Goal: Transaction & Acquisition: Purchase product/service

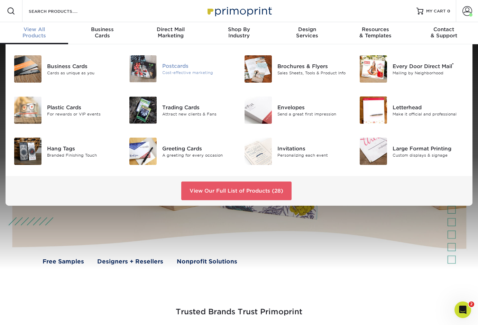
click at [171, 68] on div "Postcards" at bounding box center [198, 66] width 72 height 8
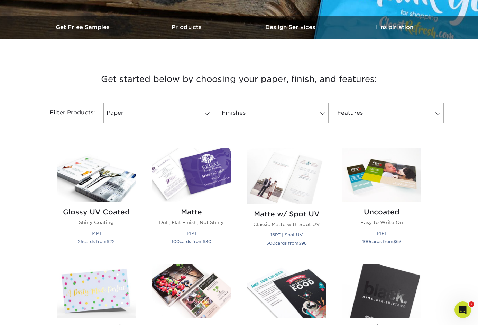
scroll to position [208, 0]
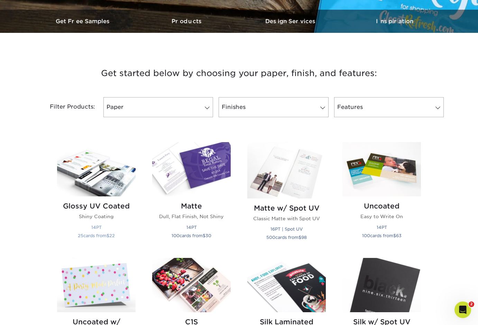
click at [101, 181] on img at bounding box center [96, 169] width 79 height 54
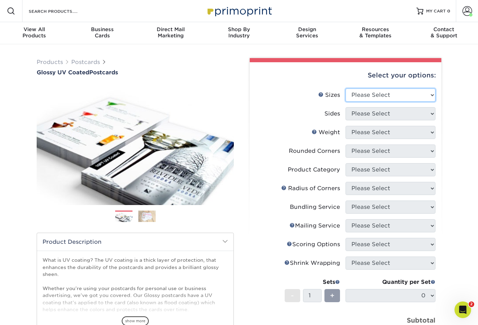
select select "4.00x6.00"
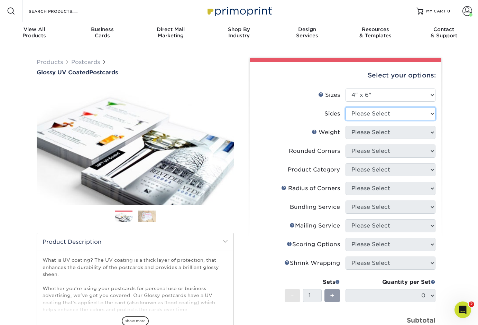
select select "13abbda7-1d64-4f25-8bb2-c179b224825d"
select select "14PT"
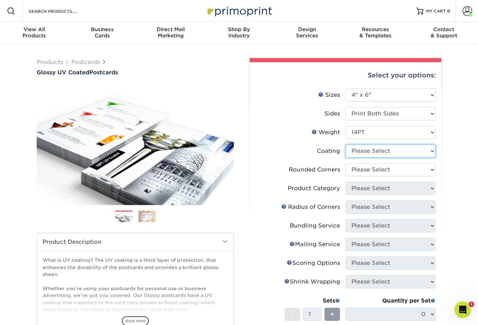
select select "ae367451-b2b8-45df-a344-0f05b6a12993"
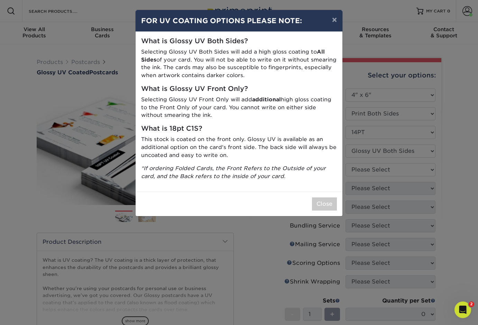
click at [318, 208] on div "Close" at bounding box center [239, 204] width 207 height 25
click at [320, 200] on button "Close" at bounding box center [324, 204] width 25 height 13
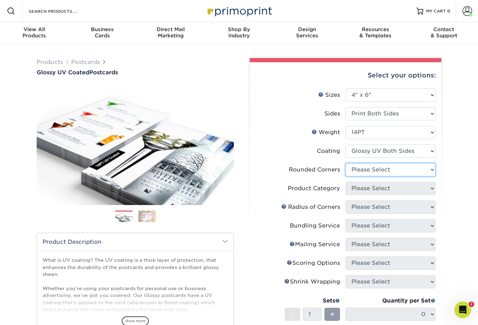
select select "0"
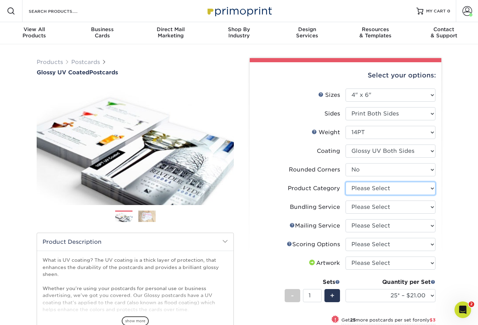
select select "9b7272e0-d6c8-4c3c-8e97-d3a1bcdab858"
select select "58689abb-25c0-461c-a4c3-a80b627d6649"
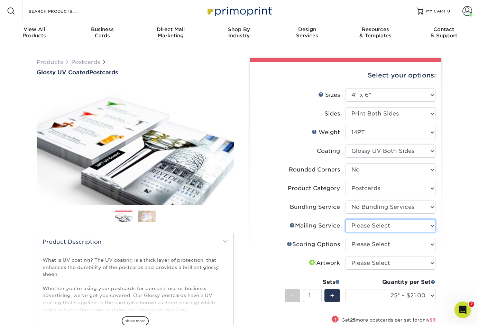
select select "3e5e9bdd-d78a-4c28-a41d-fe1407925ca6"
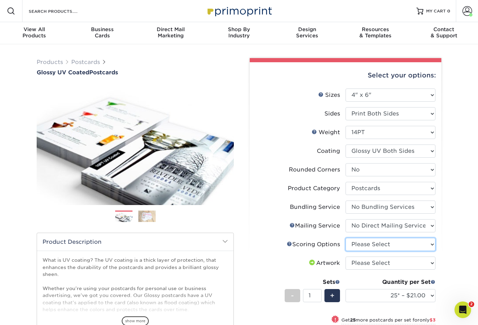
select select "16ebe401-5398-422d-8cb0-f3adbb82deb5"
select select "upload"
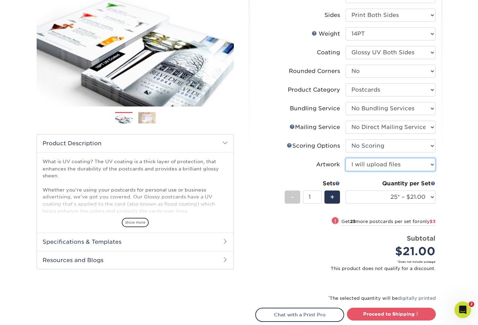
scroll to position [102, 0]
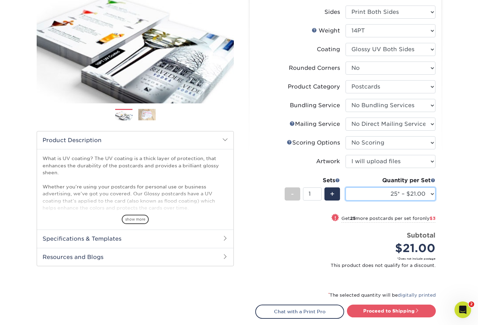
select select "5000 – $252.00"
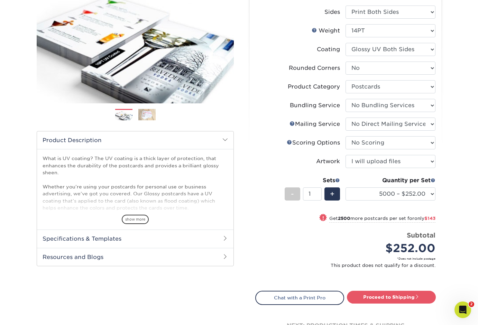
click at [454, 201] on div "Products Postcards Glossy UV Coated Postcards Previous Next show more 25" at bounding box center [239, 157] width 478 height 429
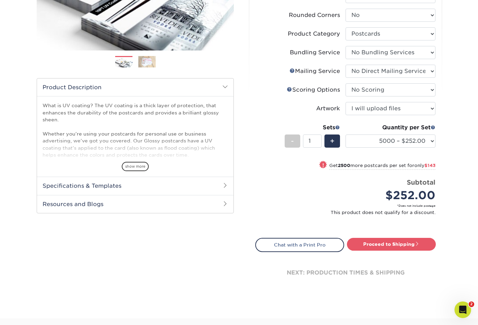
scroll to position [163, 0]
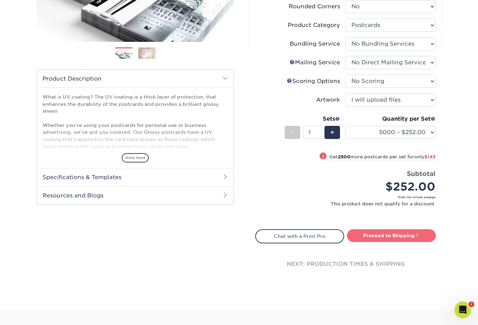
click at [377, 237] on link "Proceed to Shipping" at bounding box center [391, 235] width 89 height 12
type input "Set 1"
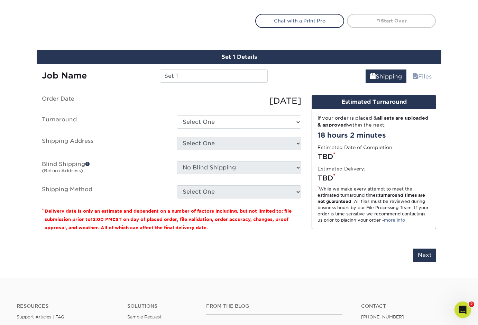
scroll to position [411, 0]
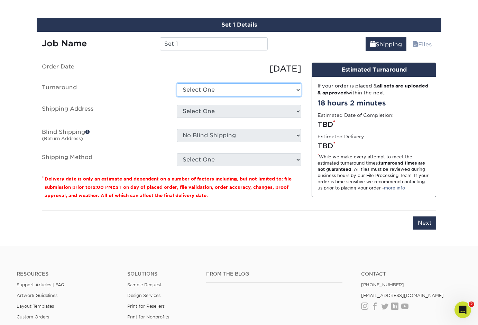
select select "80f67f4d-226e-4800-81ae-b3986ea4805e"
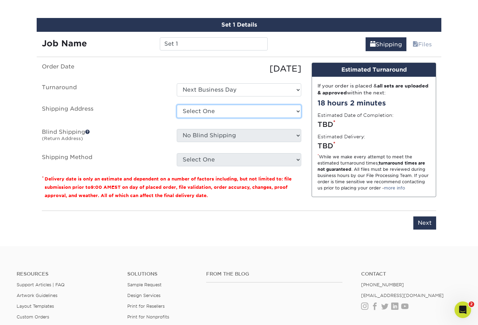
select select "254740"
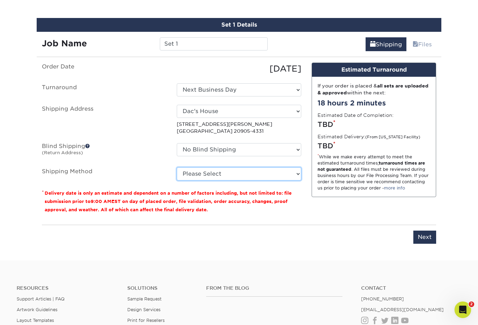
select select "03"
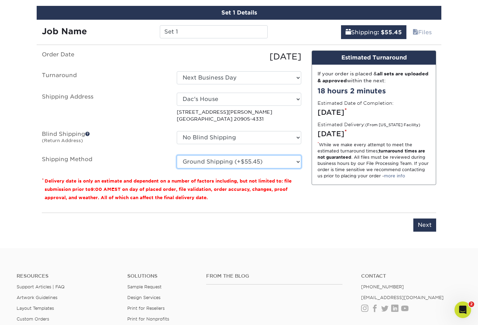
scroll to position [420, 0]
